Goal: Entertainment & Leisure: Consume media (video, audio)

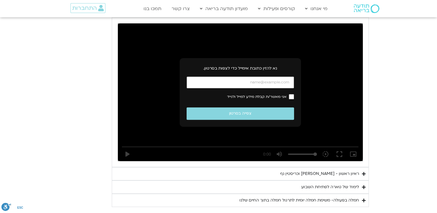
scroll to position [360, 0]
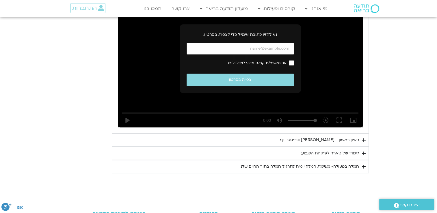
click at [386, 72] on section "יום ראשון - חמלה עצמית השבוע שלנו מתחיל מהבסיס, תרגול של חמלה עצמית – נוכחת וקש…" at bounding box center [218, 29] width 437 height 288
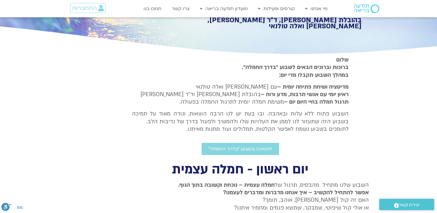
scroll to position [80, 0]
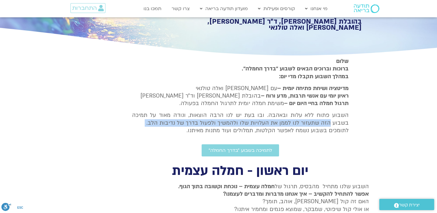
drag, startPoint x: 371, startPoint y: 120, endPoint x: 376, endPoint y: 134, distance: 14.6
click at [376, 134] on section "[PERSON_NAME] וברוכים הבאים לשבוע ״בדרך החמלה״. במהלך השבוע תקבלו מדי יום: מדיט…" at bounding box center [218, 106] width 437 height 99
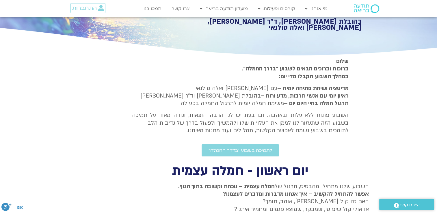
drag, startPoint x: 376, startPoint y: 134, endPoint x: 424, endPoint y: 82, distance: 70.7
click at [424, 82] on section "[PERSON_NAME] וברוכים הבאים לשבוע ״בדרך החמלה״. במהלך השבוע תקבלו מדי יום: מדיט…" at bounding box center [218, 106] width 437 height 99
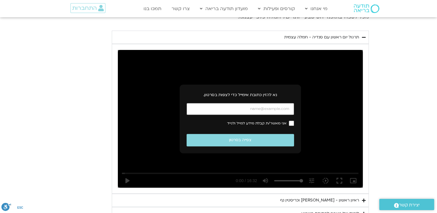
scroll to position [303, 0]
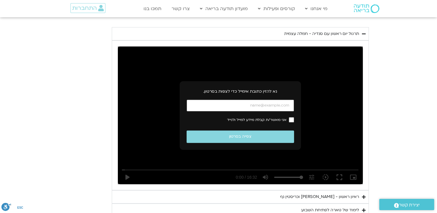
click at [273, 106] on input "כתובת אימייל" at bounding box center [240, 106] width 107 height 12
type input "[EMAIL_ADDRESS][DOMAIN_NAME]"
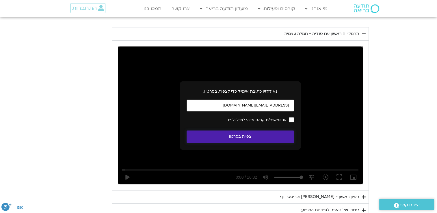
click at [255, 139] on button "צפייה בסרטון" at bounding box center [240, 137] width 107 height 12
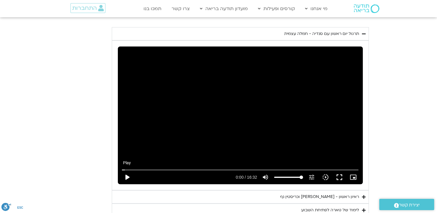
click at [126, 177] on button "play_arrow" at bounding box center [127, 177] width 14 height 14
click at [341, 176] on button "fullscreen" at bounding box center [339, 177] width 14 height 14
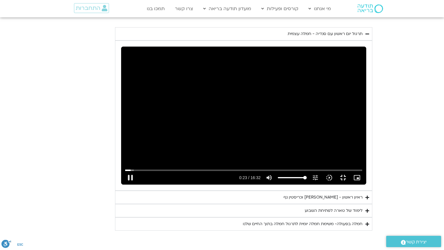
type input "23.313926"
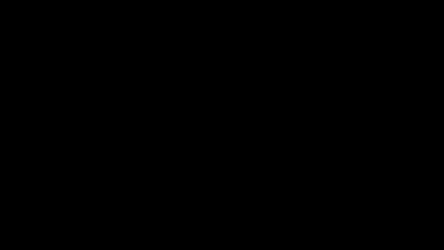
click at [412, 213] on button "fullscreen_exit" at bounding box center [419, 243] width 14 height 14
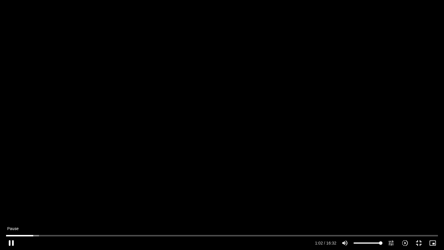
click at [12, 213] on button "pause" at bounding box center [11, 243] width 14 height 14
type input "62.931262"
click at [4, 213] on button "play_arrow" at bounding box center [11, 243] width 14 height 14
drag, startPoint x: 37, startPoint y: 236, endPoint x: 2, endPoint y: 228, distance: 36.0
click at [6, 213] on input "Seek" at bounding box center [221, 234] width 431 height 3
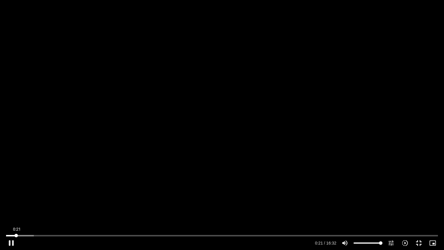
drag, startPoint x: 29, startPoint y: 236, endPoint x: 16, endPoint y: 236, distance: 13.3
click at [16, 213] on input "Seek" at bounding box center [221, 234] width 431 height 3
click at [64, 208] on div "Skip Ad 0:48 pause 2:39 / 16:32 volume_up Mute tune Resolution Auto 240p slow_m…" at bounding box center [222, 125] width 444 height 250
click at [11, 213] on button "play_arrow" at bounding box center [11, 243] width 14 height 14
click at [73, 213] on input "Seek" at bounding box center [221, 234] width 431 height 3
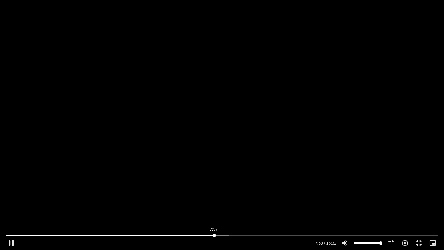
click at [214, 213] on input "Seek" at bounding box center [221, 234] width 431 height 3
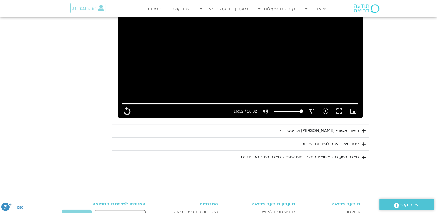
scroll to position [368, 0]
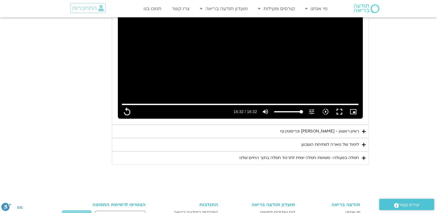
click at [339, 131] on div "ראיון ראשון - [PERSON_NAME] וכריסטין נף" at bounding box center [319, 131] width 79 height 7
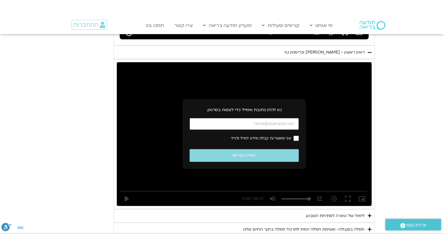
scroll to position [469, 0]
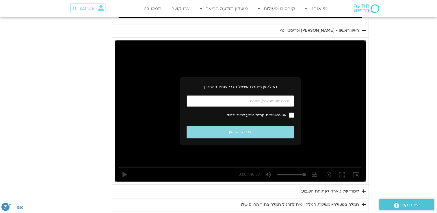
click at [276, 102] on input "כתובת אימייל" at bounding box center [240, 101] width 107 height 12
type input "992.52"
type input "[EMAIL_ADDRESS][DOMAIN_NAME]"
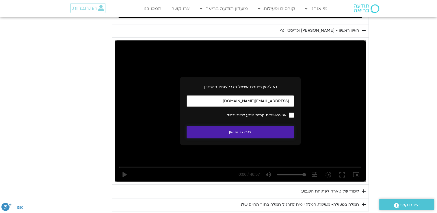
click at [251, 131] on button "צפייה בסרטון" at bounding box center [240, 132] width 107 height 12
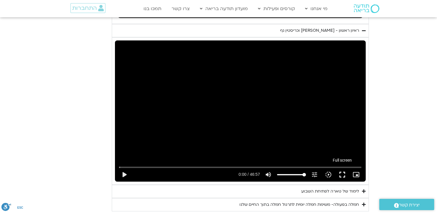
click at [340, 175] on button "fullscreen" at bounding box center [342, 175] width 14 height 14
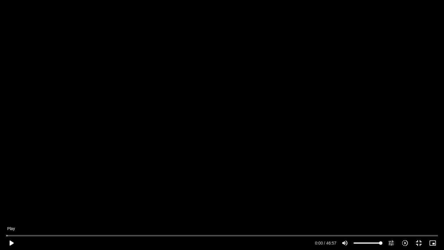
click at [10, 213] on button "play_arrow" at bounding box center [11, 243] width 14 height 14
type input "992.52"
type input "0.010237"
type input "992.52"
type input "0.130372"
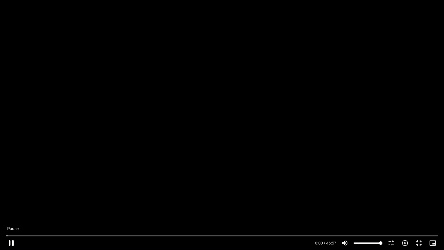
type input "992.52"
type input "0.264404"
type input "992.52"
type input "0.39748"
type input "992.52"
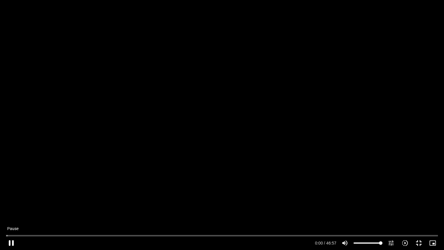
type input "0.547106"
type input "992.52"
type input "0.683379"
type input "992.52"
type input "0.818194"
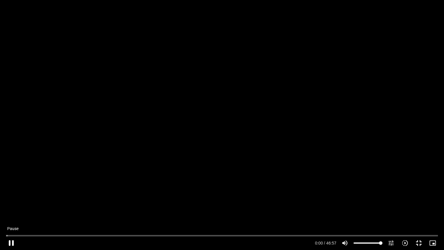
type input "992.52"
type input "0.966772"
type input "992.52"
type input "1.100882"
type input "992.52"
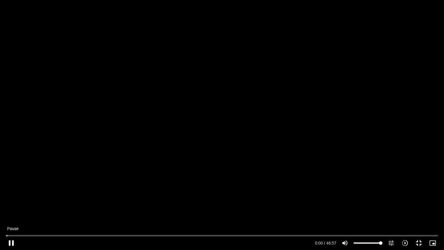
type input "1.23601"
type input "992.52"
type input "1.368559"
type input "992.52"
type input "1.520994"
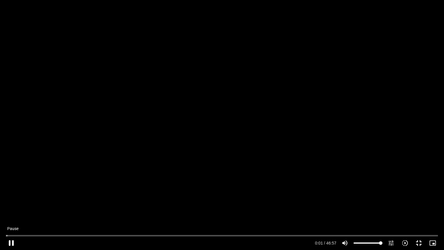
type input "992.52"
type input "1.651447"
type input "992.52"
type input "1.800252"
type input "992.52"
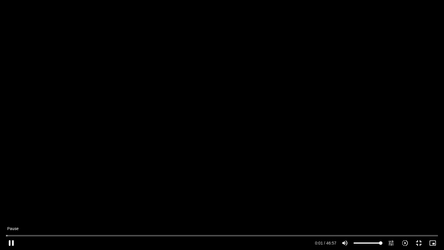
type input "1.933293"
type input "992.52"
type input "2.101421"
type input "992.52"
type input "2.249485"
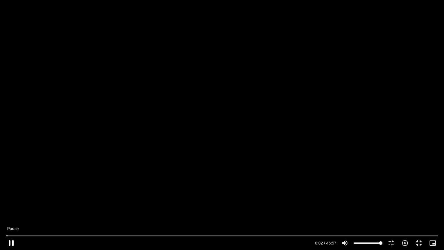
type input "992.52"
type input "2.417154"
type input "992.52"
type input "2.566461"
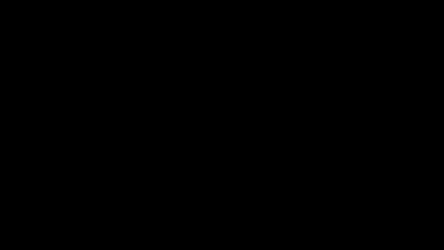
type input "992.52"
click at [4, 213] on button "pause" at bounding box center [11, 243] width 14 height 14
type input "992.52"
type input "26.645483"
type input "992.52"
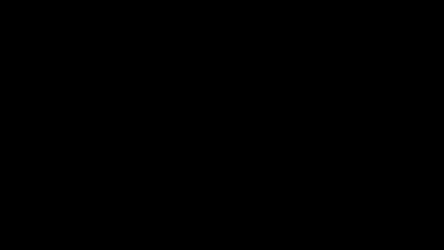
type input "26.729477"
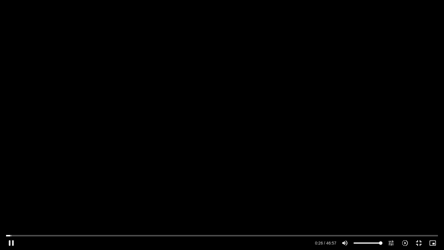
type input "992.52"
type input "26.891245"
type input "992.52"
type input "27.06469"
type input "992.52"
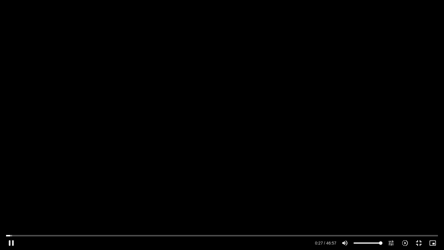
type input "27.194649"
type input "992.52"
type input "27.359594"
type input "992.52"
type input "27.479619"
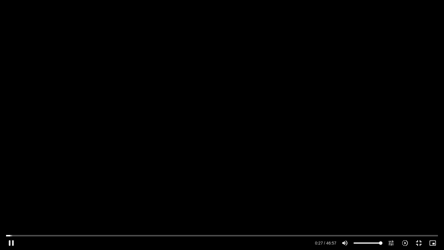
type input "992.52"
type input "27.644152"
type input "992.52"
type input "27.809222"
type input "992.52"
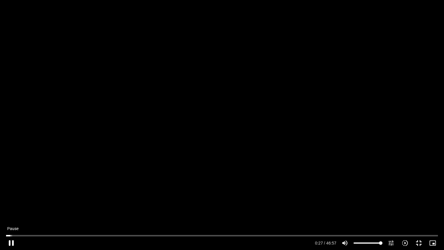
type input "27.9086"
type input "992.52"
type input "28.209058"
type input "992.52"
type input "28.361999"
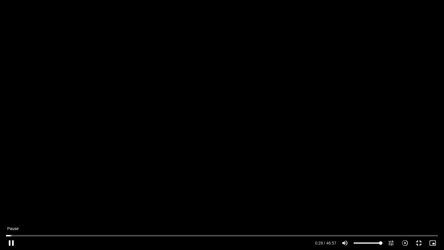
type input "992.52"
type input "28.426576"
type input "992.52"
type input "28.561148"
type input "992.52"
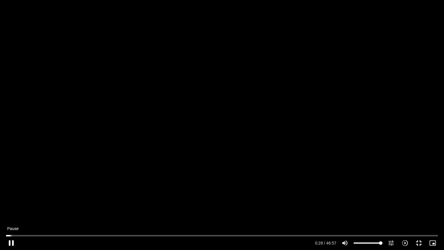
type input "28.673782"
type input "992.52"
type input "28.813144"
type input "992.52"
type input "28.993479"
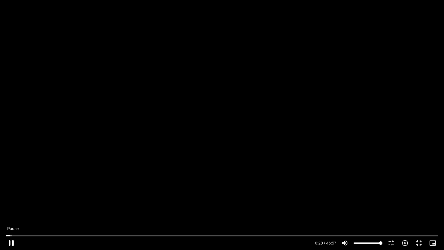
type input "992.52"
click at [9, 213] on button "pause" at bounding box center [11, 243] width 14 height 14
type input "29.181762"
click at [4, 213] on button "play_arrow" at bounding box center [11, 243] width 14 height 14
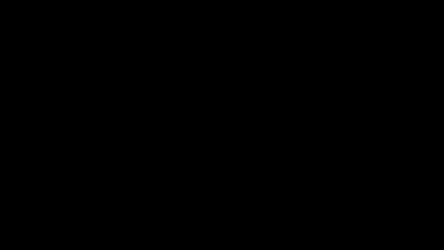
click at [4, 213] on button "pause" at bounding box center [11, 243] width 14 height 14
type input "992.52"
type input "53.719024"
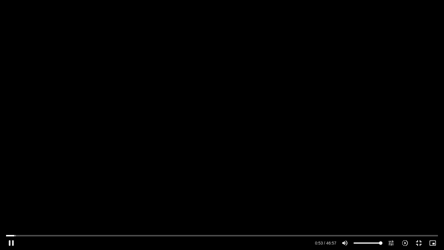
type input "992.52"
type input "53.851847"
type input "992.52"
type input "53.919203"
type input "992.52"
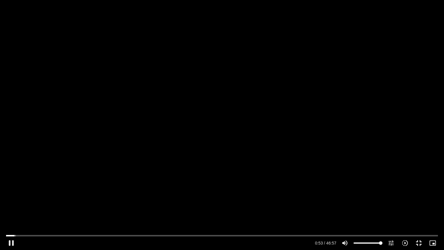
type input "54.136257"
type input "992.52"
type input "54.269446"
type input "992.52"
type input "54.435056"
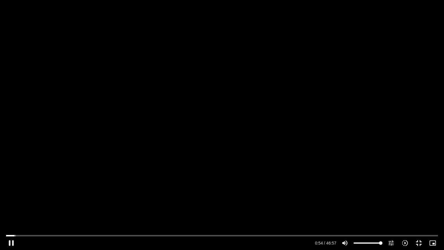
type input "992.52"
type input "54.551673"
type input "992.52"
type input "54.685832"
type input "992.52"
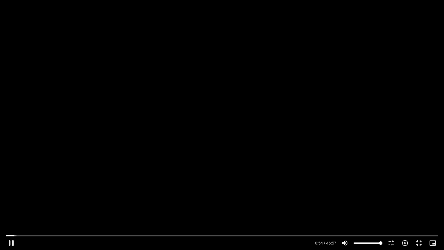
type input "54.851411"
type input "992.52"
type input "54.968789"
type input "992.52"
type input "55.101639"
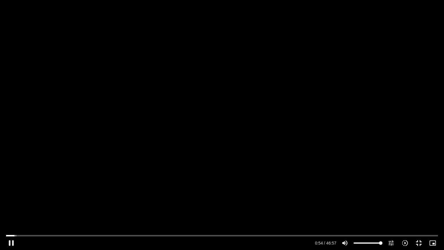
type input "992.52"
type input "55.217868"
type input "992.52"
type input "55.368408"
type input "992.52"
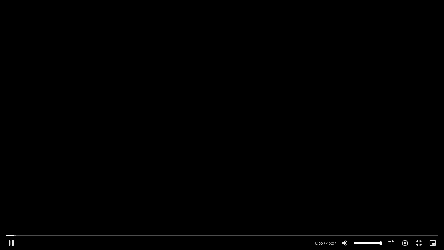
click at [46, 194] on div "Skip Ad 12:42 pause 0:55 / 46:57 volume_up Mute tune Resolution Auto 720p slow_…" at bounding box center [222, 125] width 444 height 250
type input "55.514809"
type input "992.52"
